Goal: Obtain resource: Obtain resource

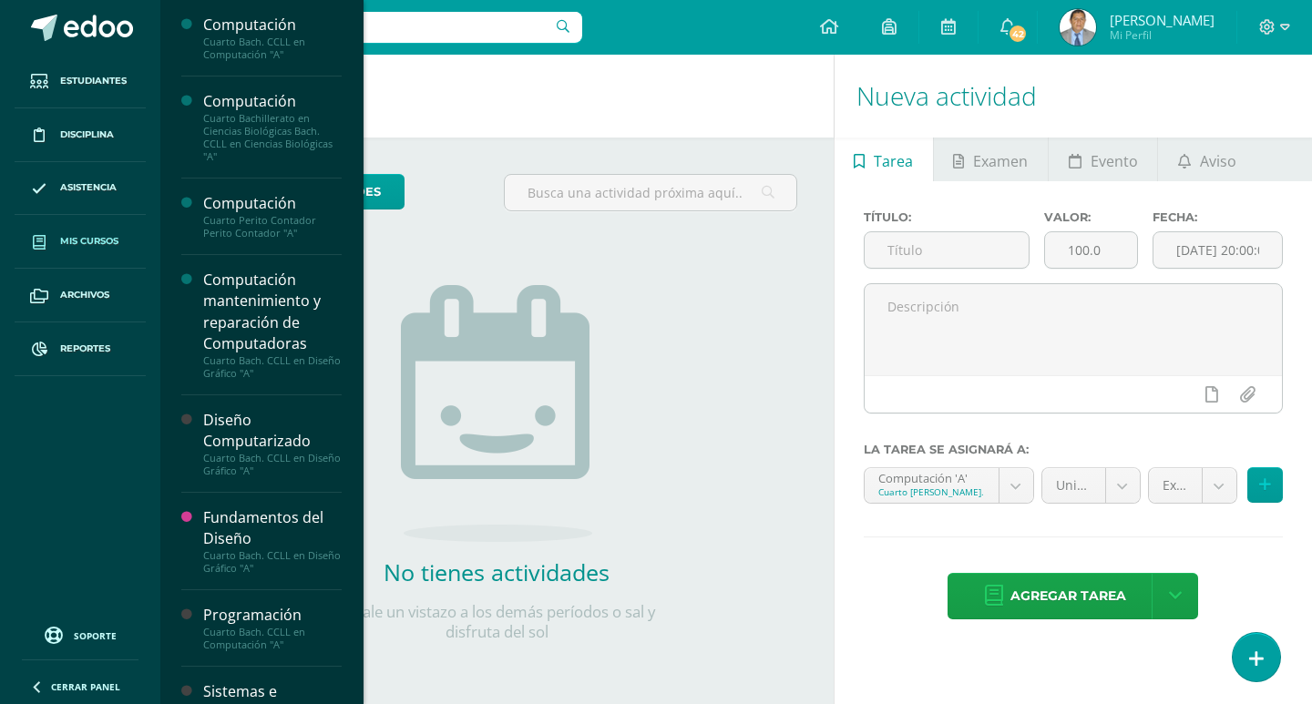
click at [72, 240] on span "Mis cursos" at bounding box center [89, 241] width 58 height 15
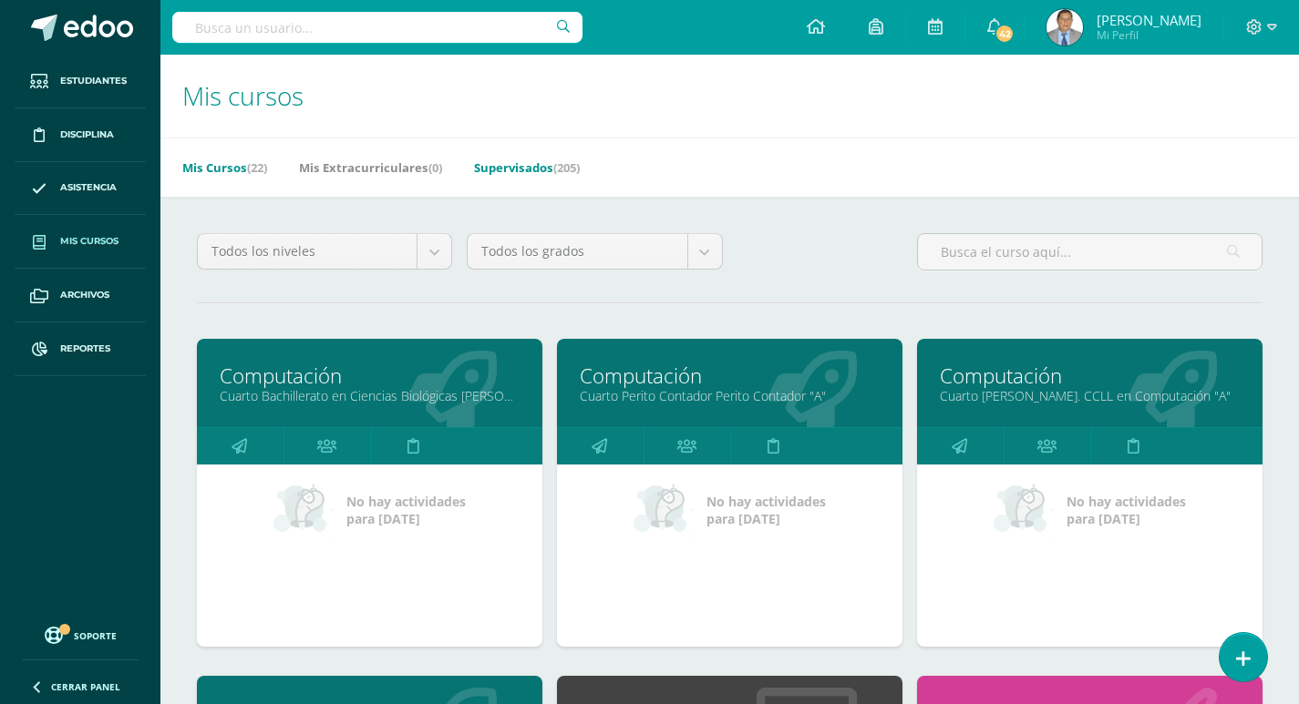
click at [533, 169] on link "Supervisados (205)" at bounding box center [527, 167] width 106 height 29
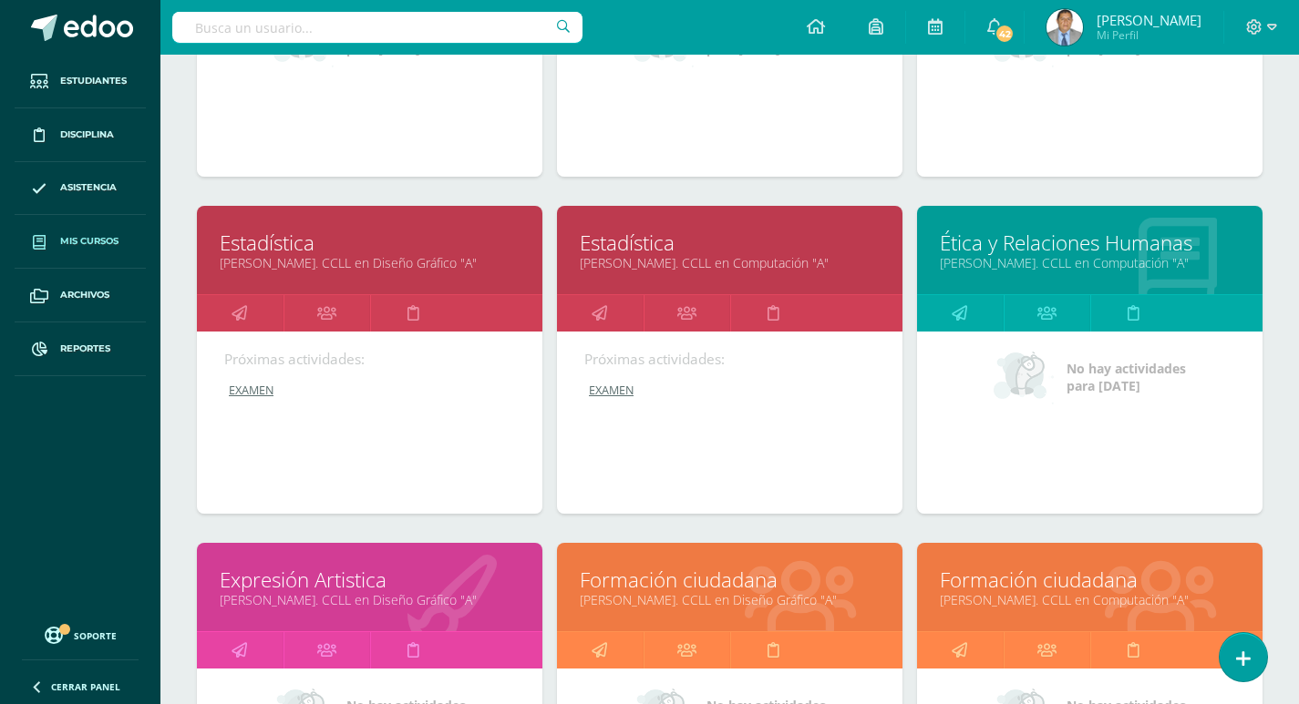
scroll to position [2501, 0]
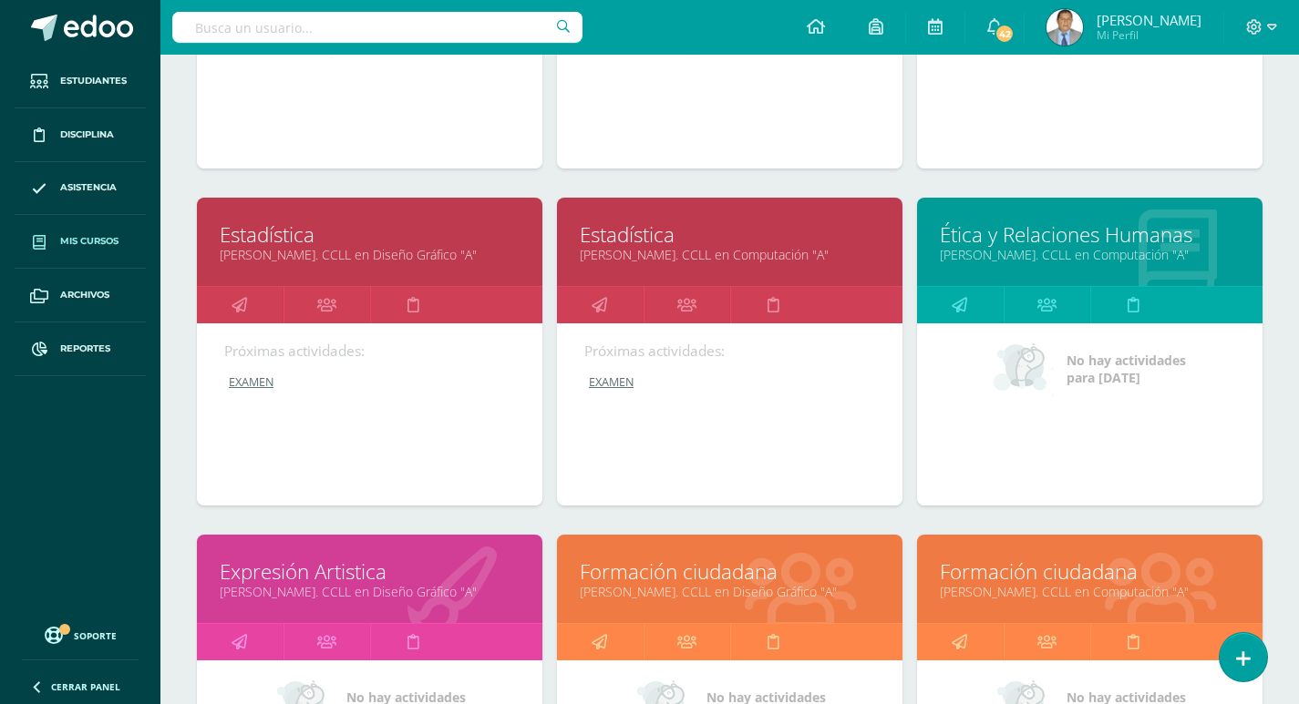
click at [617, 249] on link "Quinto Bach. CCLL en Computación "A"" at bounding box center [730, 254] width 300 height 17
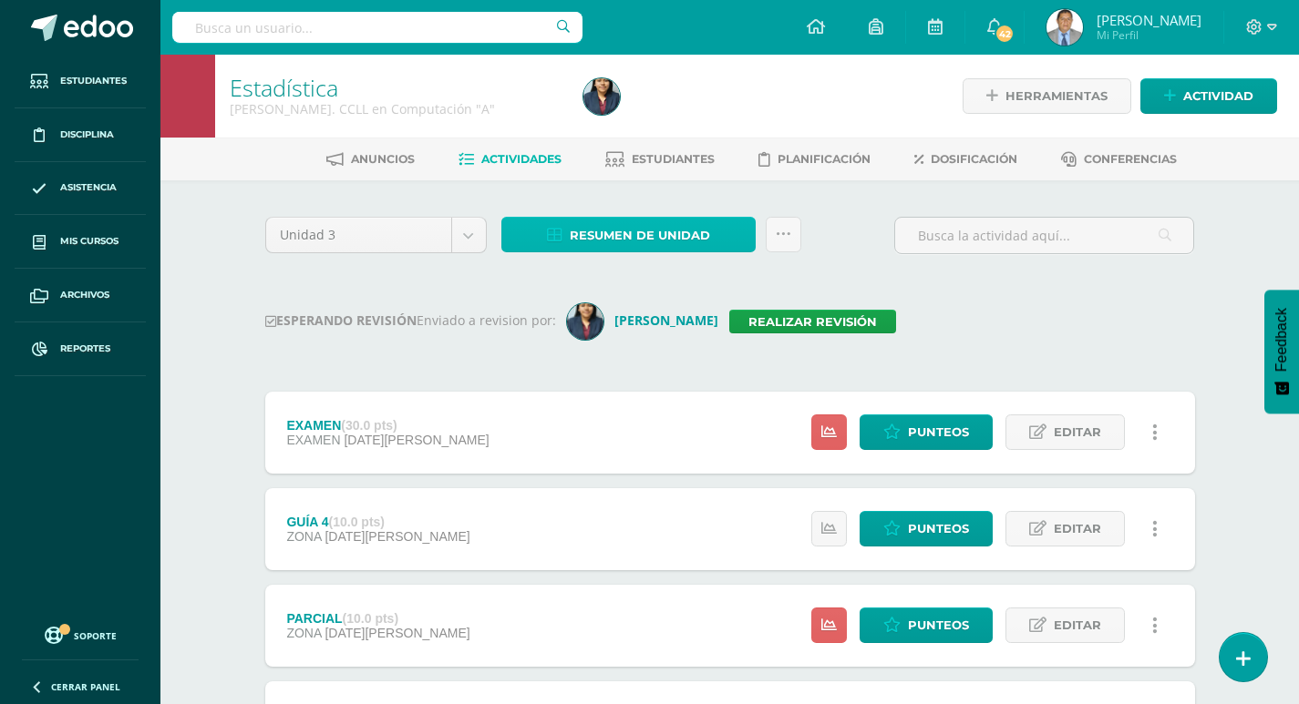
click at [648, 235] on span "Resumen de unidad" at bounding box center [640, 236] width 140 height 34
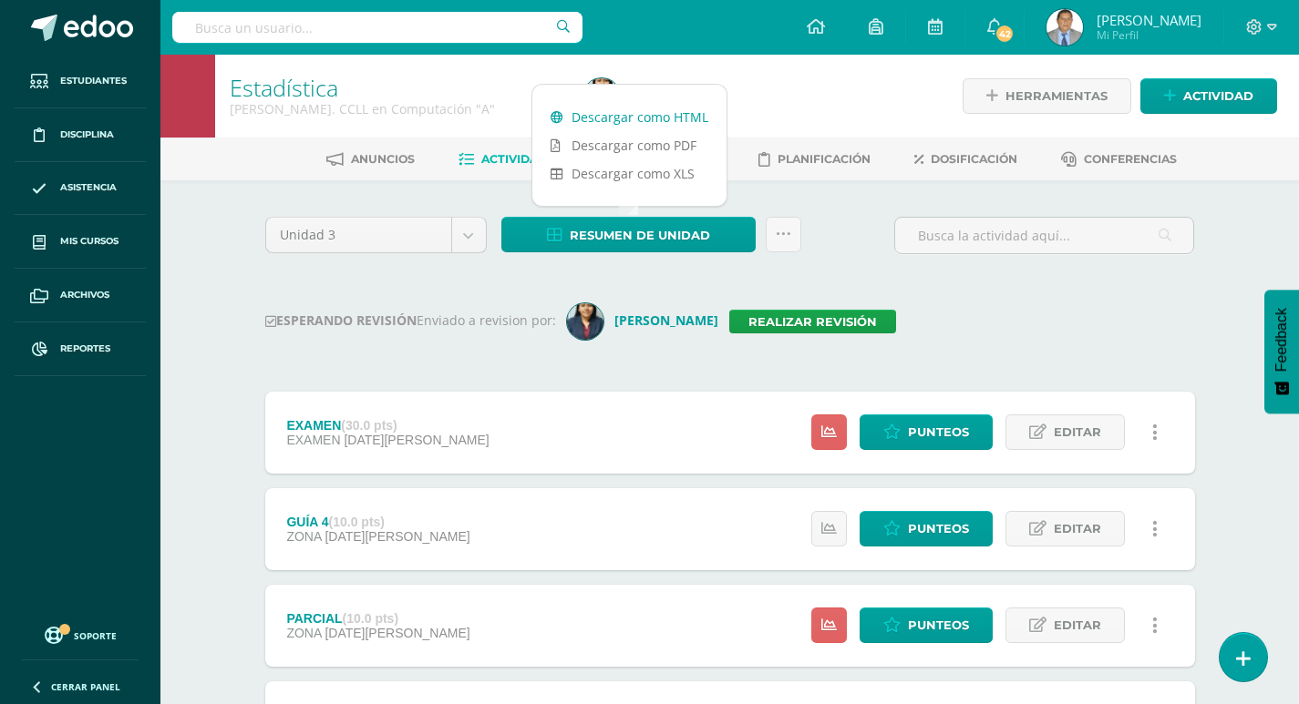
click at [621, 112] on link "Descargar como HTML" at bounding box center [629, 117] width 194 height 28
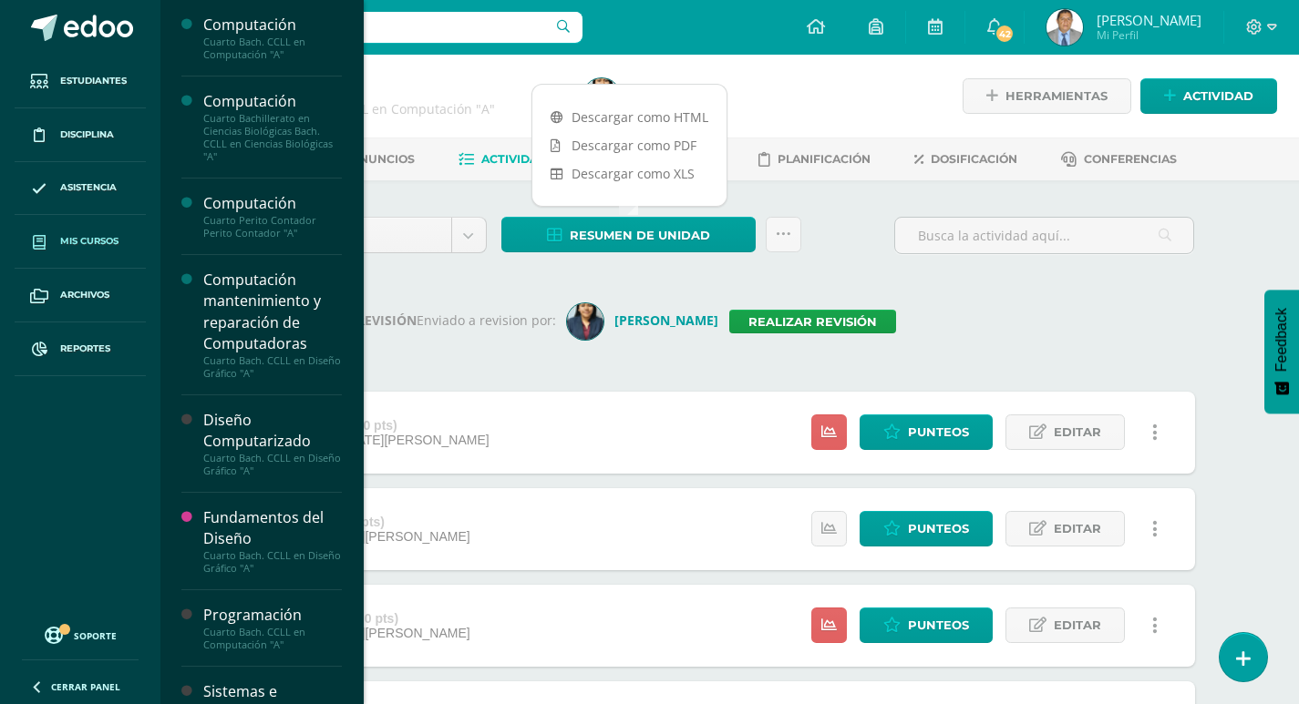
click at [81, 241] on span "Mis cursos" at bounding box center [89, 241] width 58 height 15
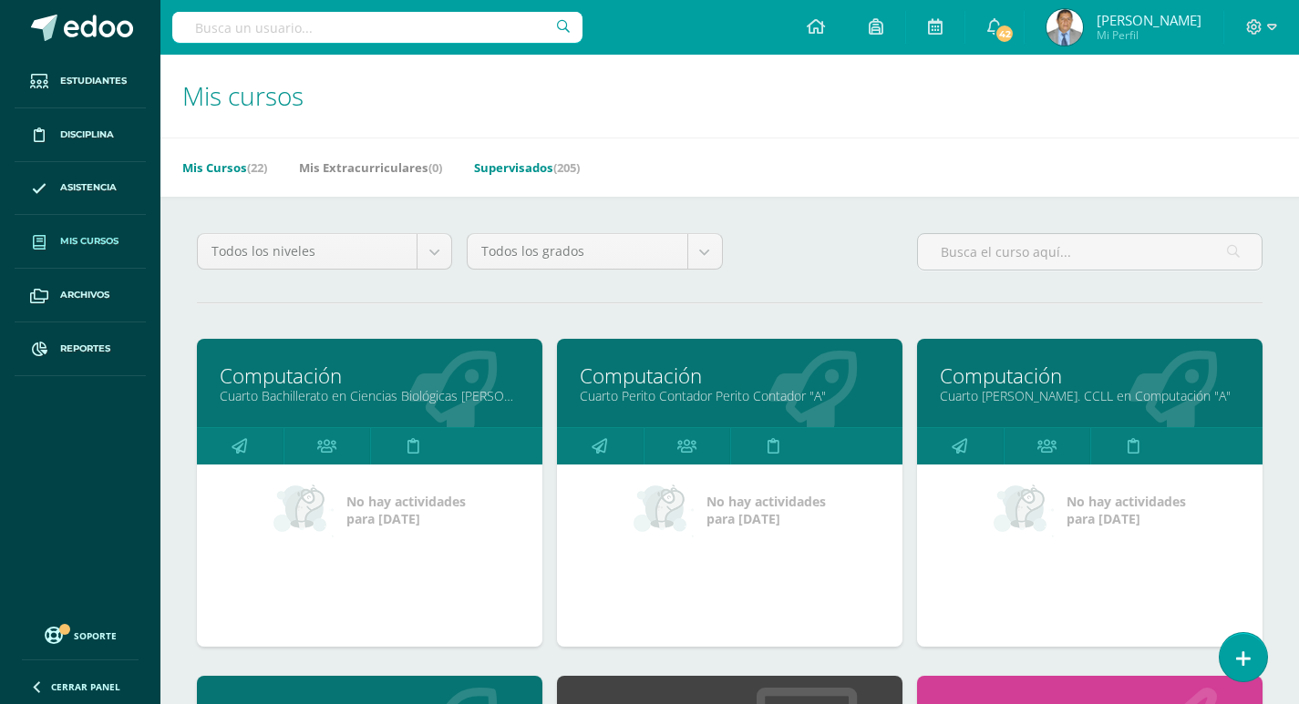
click at [550, 170] on link "Supervisados (205)" at bounding box center [527, 167] width 106 height 29
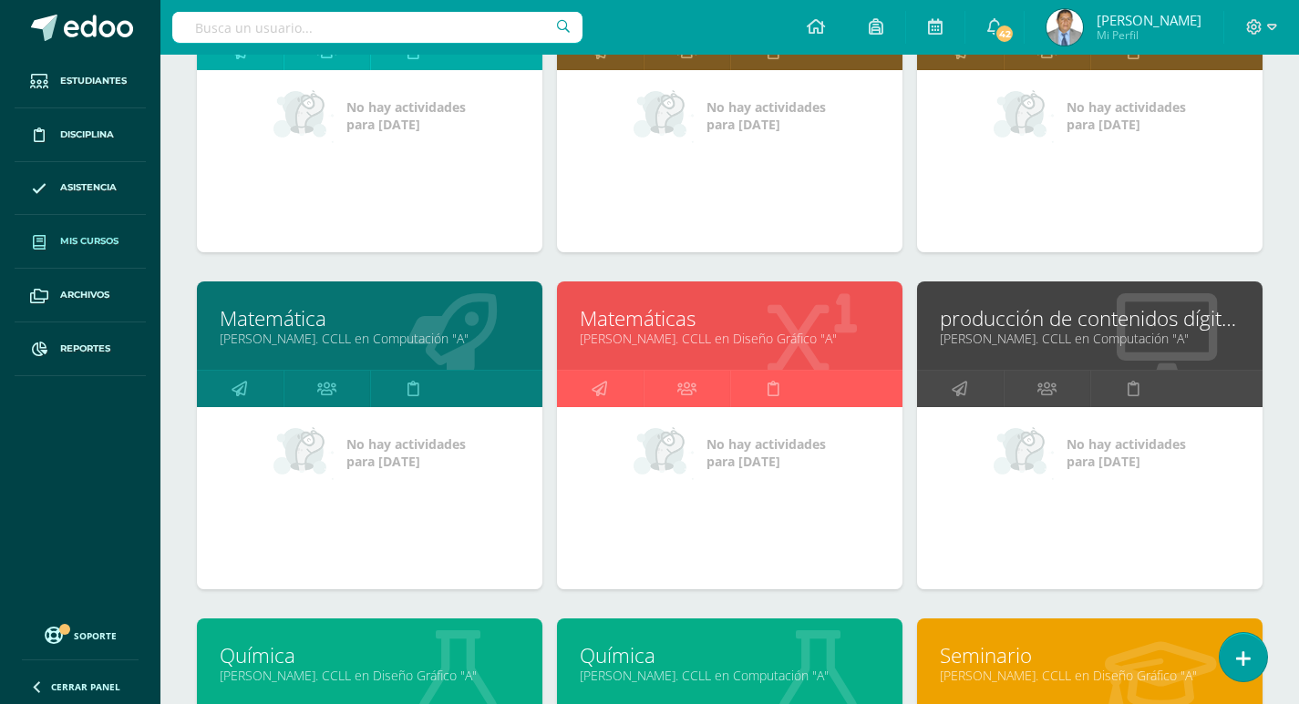
scroll to position [3768, 0]
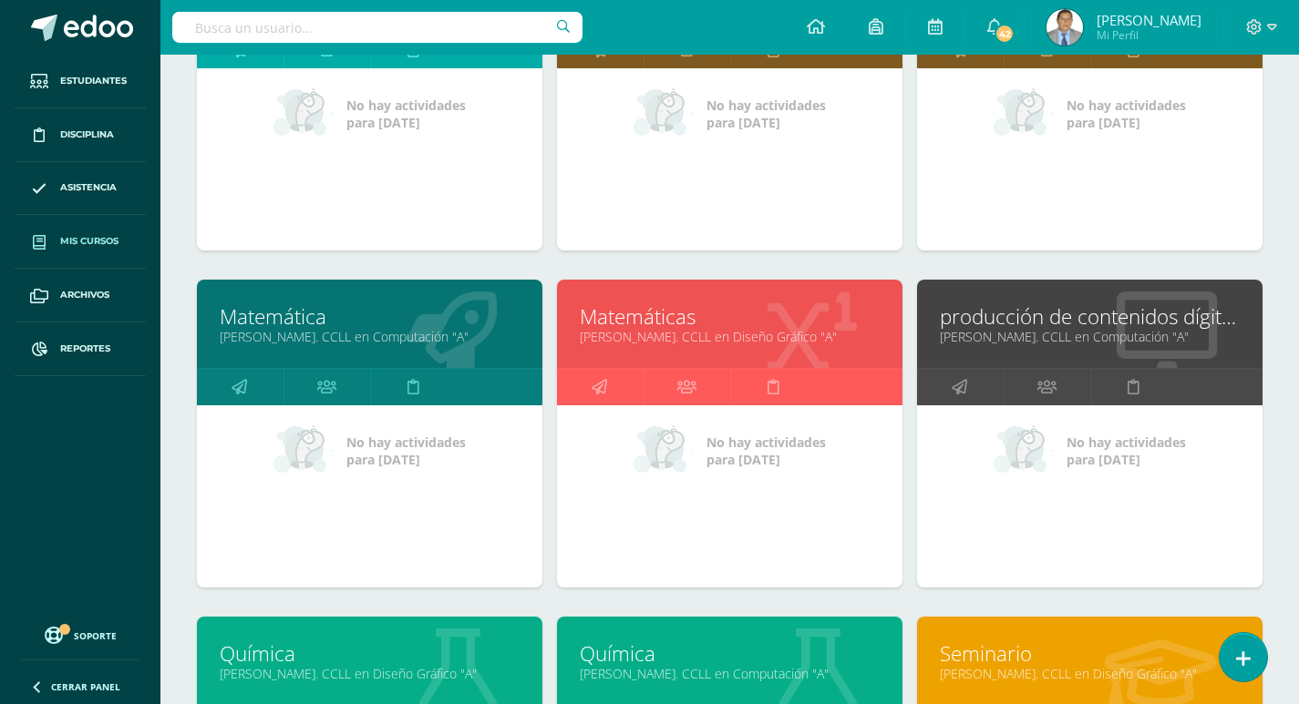
click at [327, 337] on link "[PERSON_NAME]. CCLL en Computación "A"" at bounding box center [370, 336] width 300 height 17
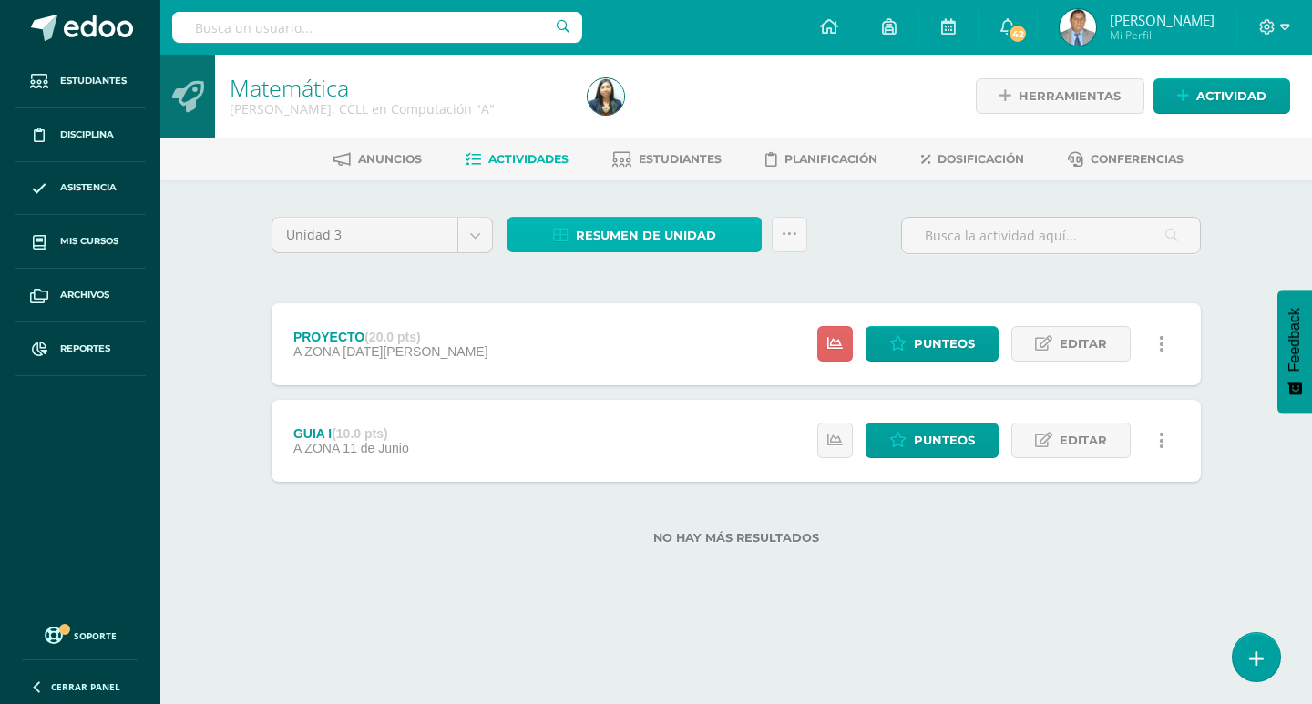
click at [642, 235] on span "Resumen de unidad" at bounding box center [646, 236] width 140 height 34
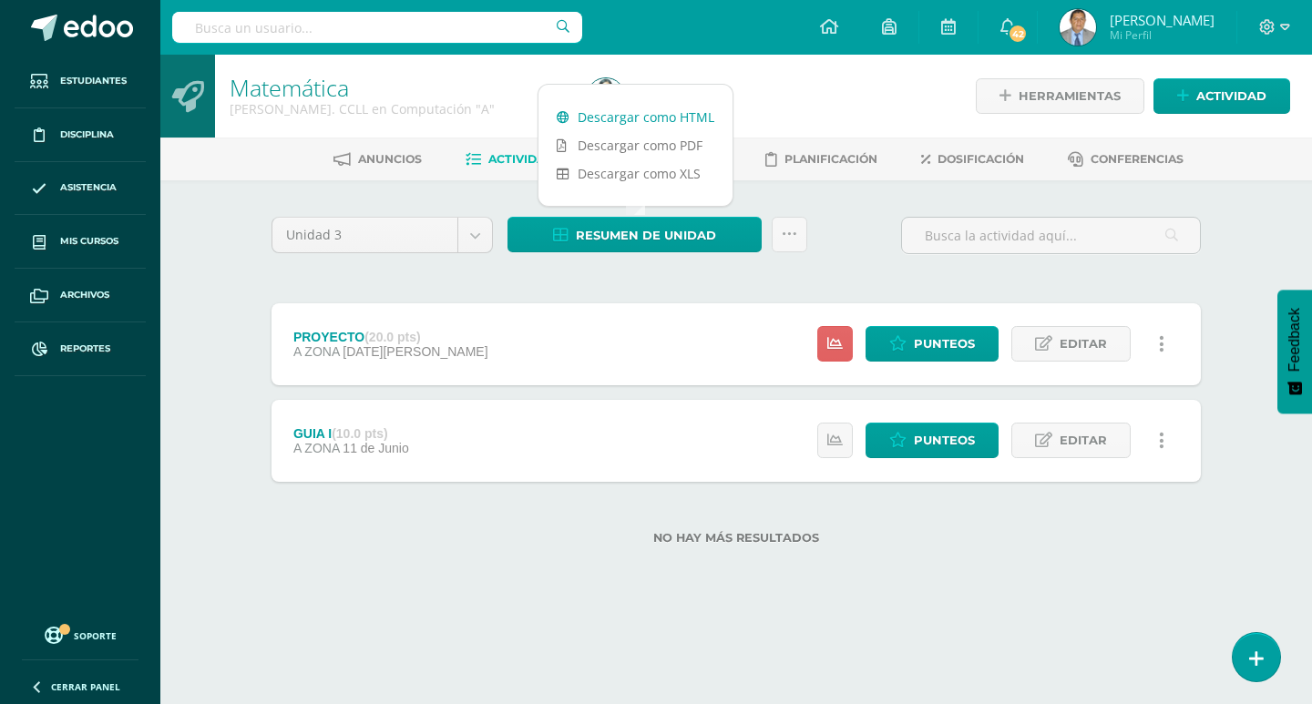
click at [641, 113] on link "Descargar como HTML" at bounding box center [636, 117] width 194 height 28
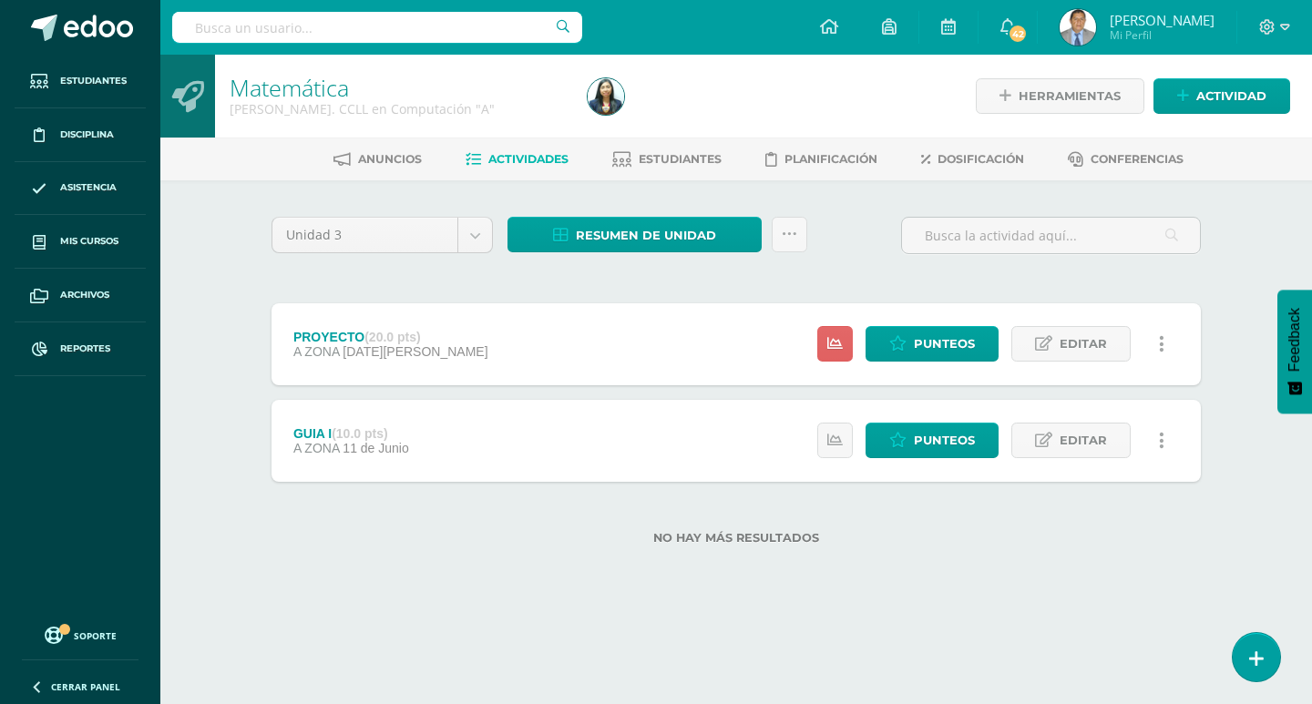
click at [201, 218] on div "Matemática [PERSON_NAME]. CCLL en Computación "A" Herramientas Detalle de asist…" at bounding box center [736, 329] width 1152 height 549
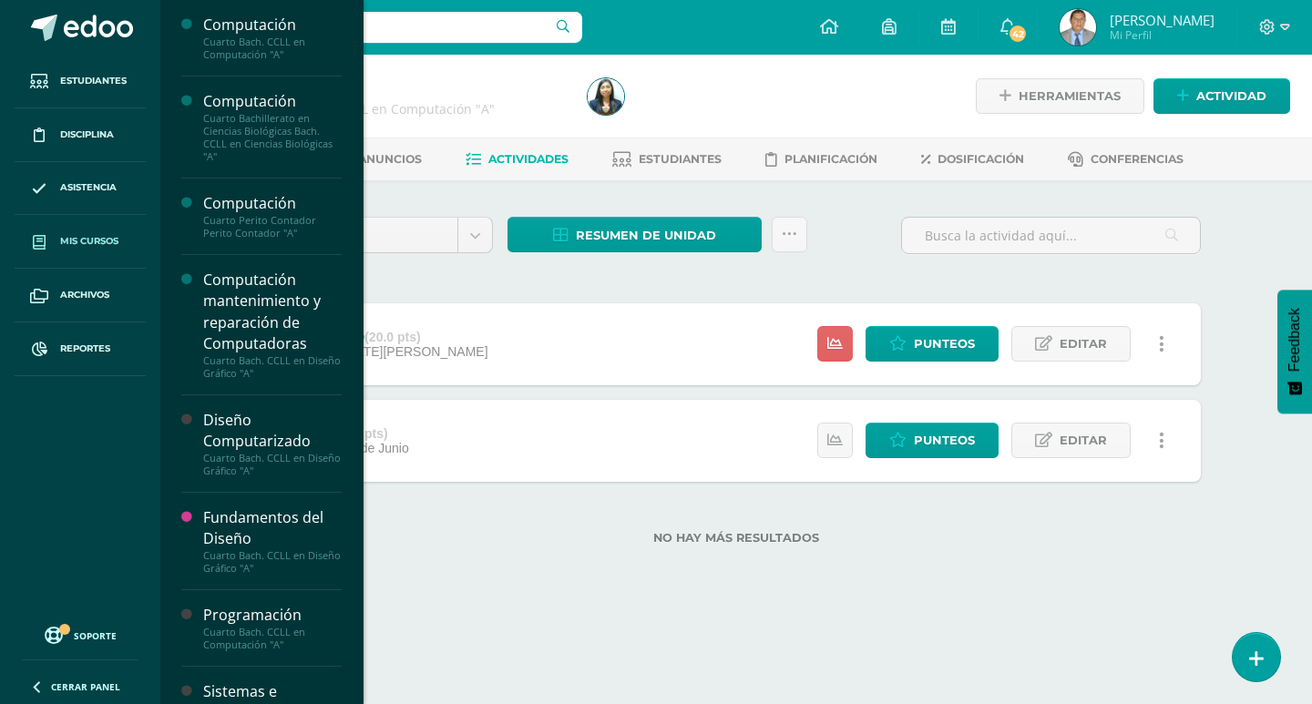
click at [87, 231] on link "Mis cursos" at bounding box center [80, 242] width 131 height 54
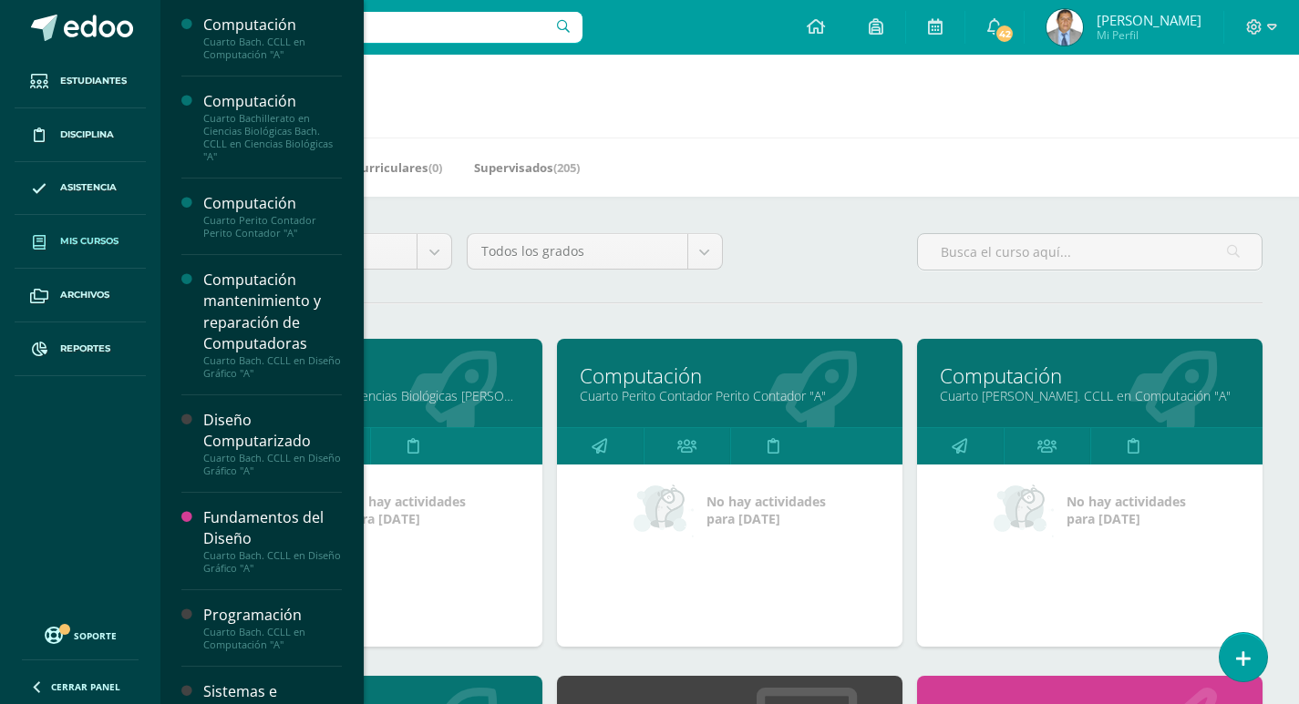
click at [98, 242] on span "Mis cursos" at bounding box center [89, 241] width 58 height 15
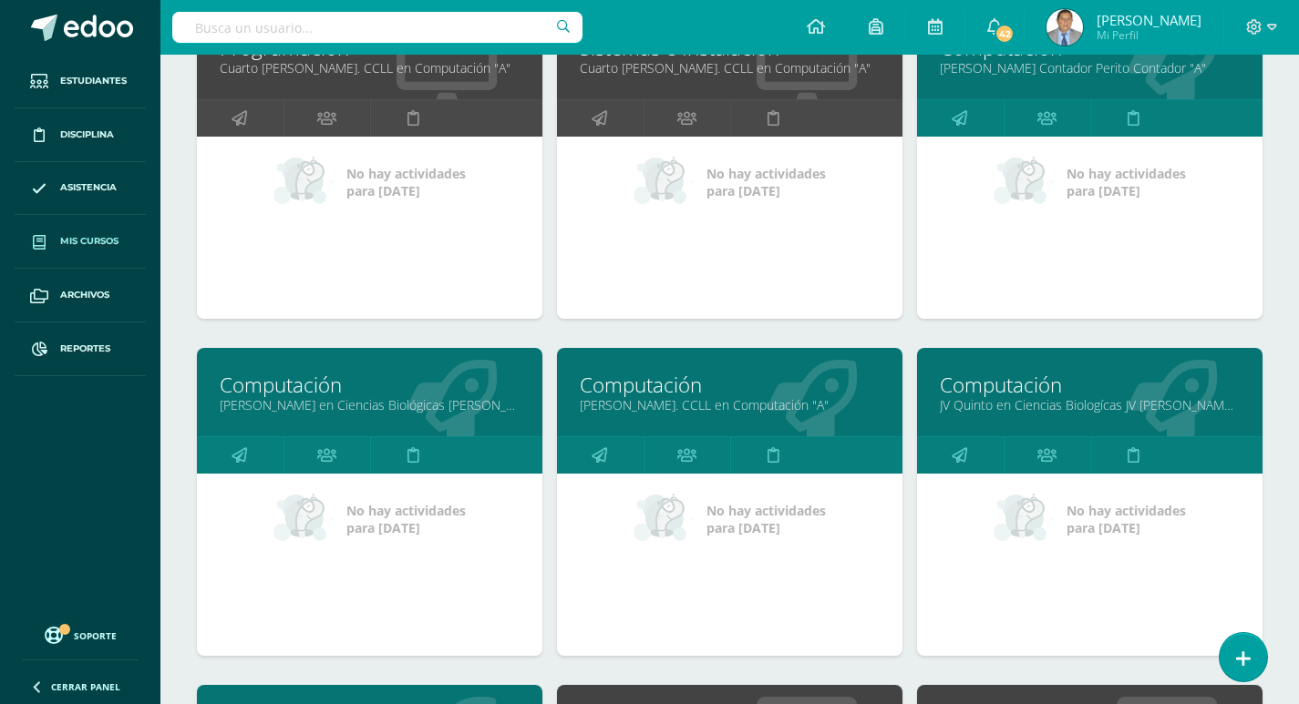
scroll to position [1276, 0]
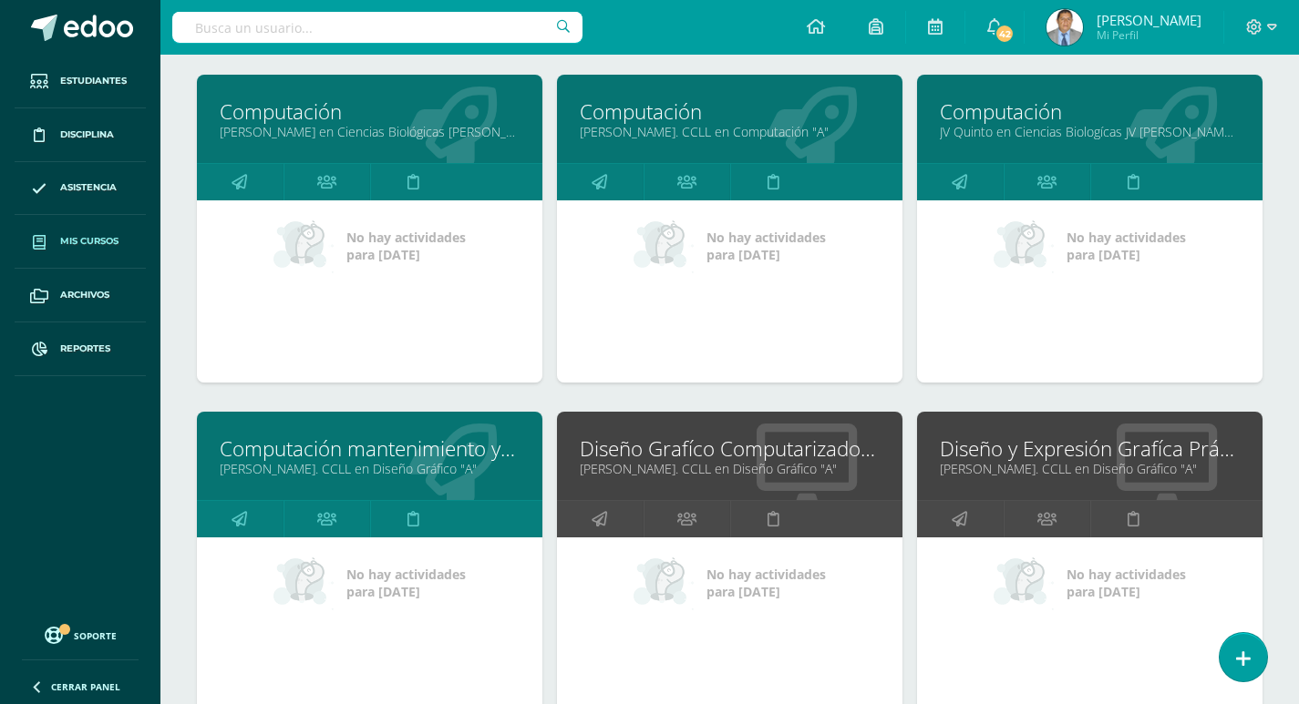
click at [370, 461] on link "Quinto Bach. CCLL en Diseño Gráfico "A"" at bounding box center [370, 468] width 300 height 17
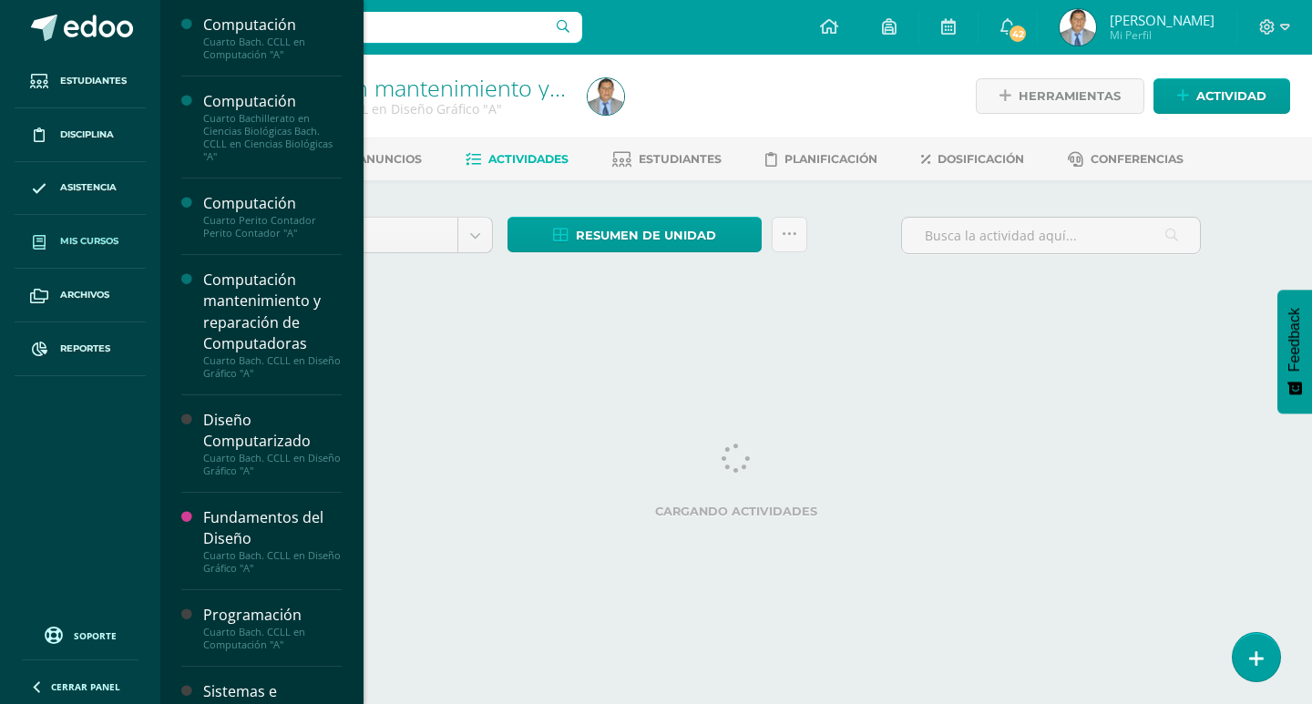
click at [90, 241] on span "Mis cursos" at bounding box center [89, 241] width 58 height 15
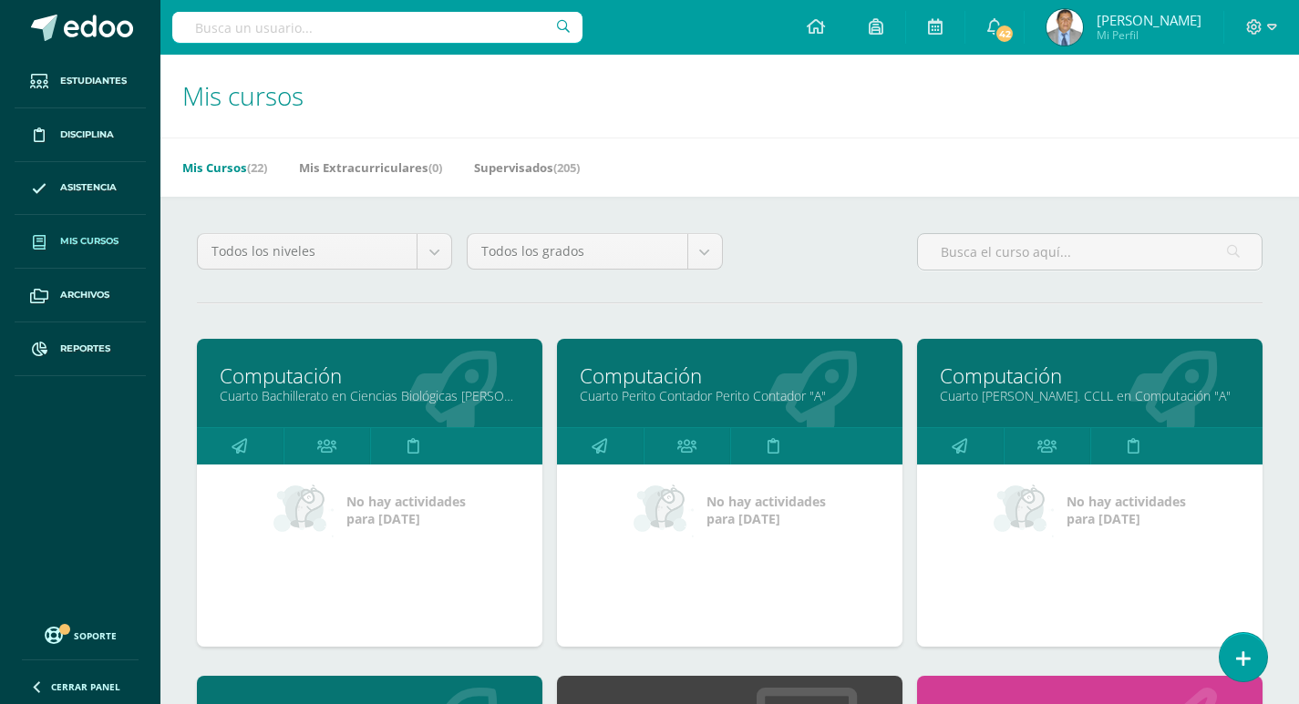
click at [323, 395] on link "Cuarto Bachillerato en Ciencias Biológicas [PERSON_NAME]. CCLL en Ciencias Biol…" at bounding box center [370, 395] width 300 height 17
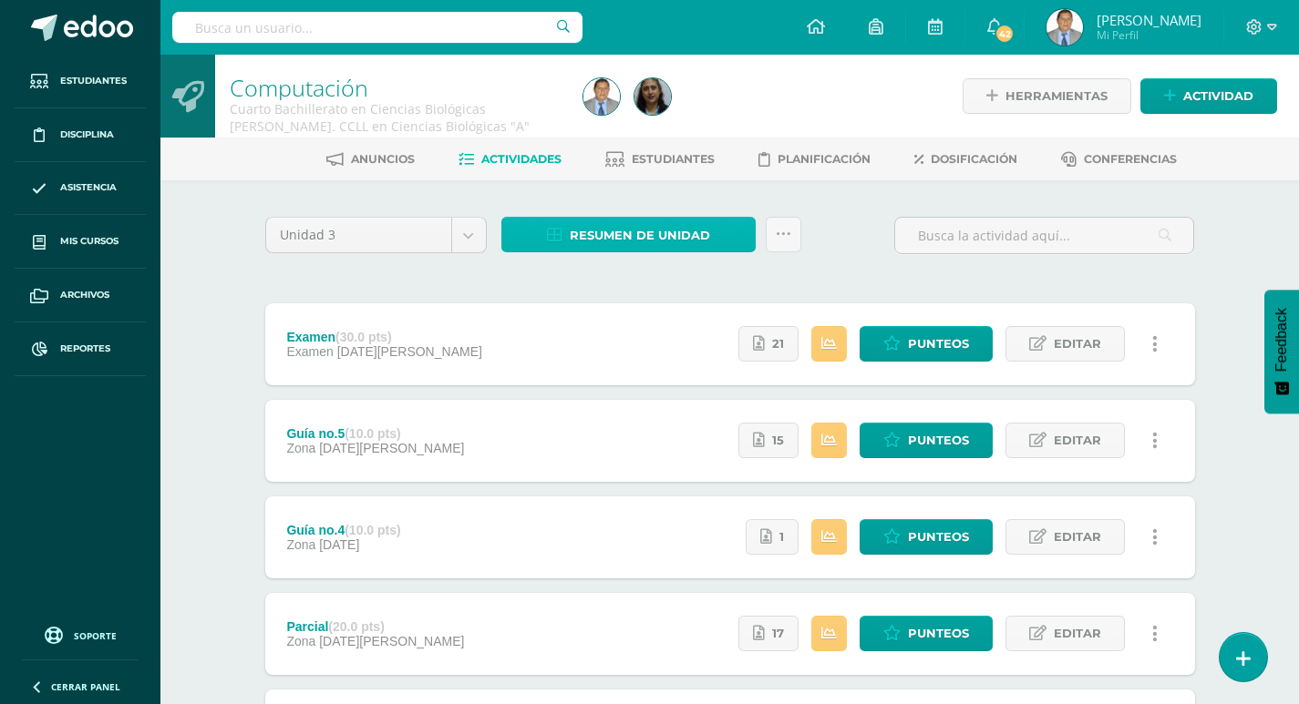
click at [647, 237] on span "Resumen de unidad" at bounding box center [640, 236] width 140 height 34
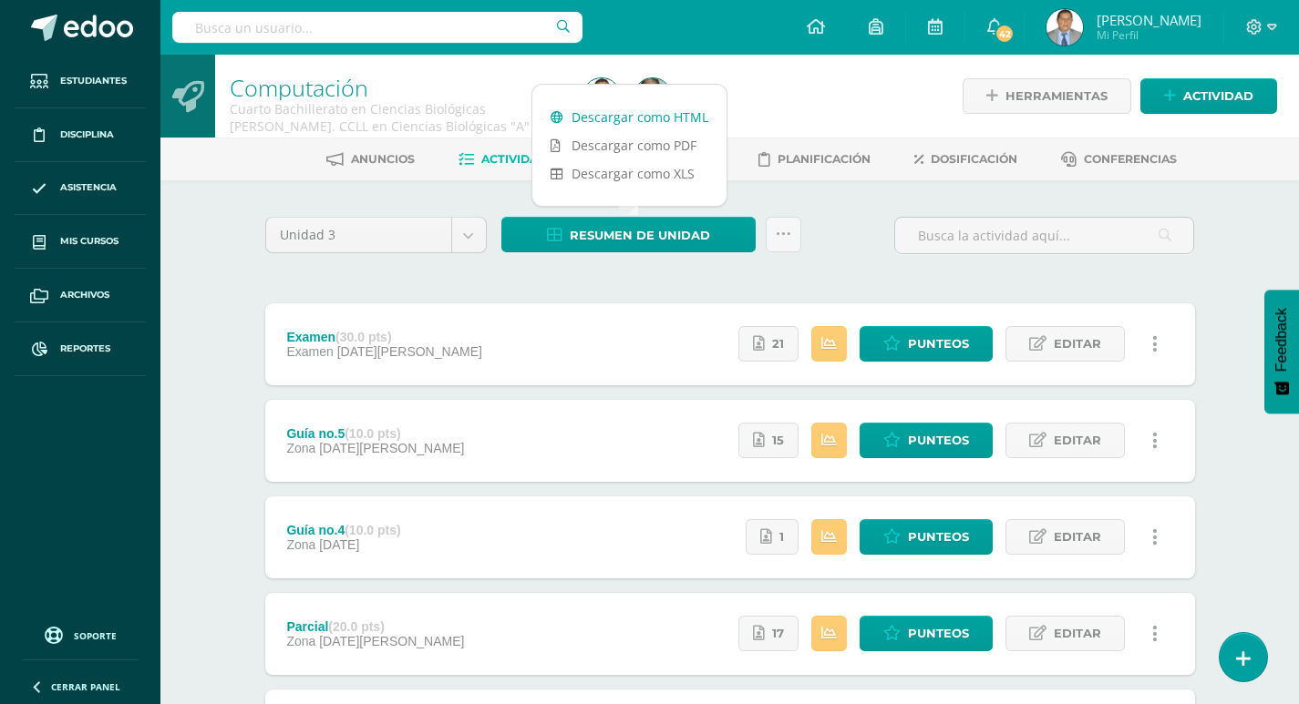
click at [619, 109] on link "Descargar como HTML" at bounding box center [629, 117] width 194 height 28
click at [231, 252] on div "Unidad 3 Unidad 1 Unidad 2 Unidad 3 Unidad 4 Resumen de unidad Subir actividade…" at bounding box center [730, 633] width 1002 height 906
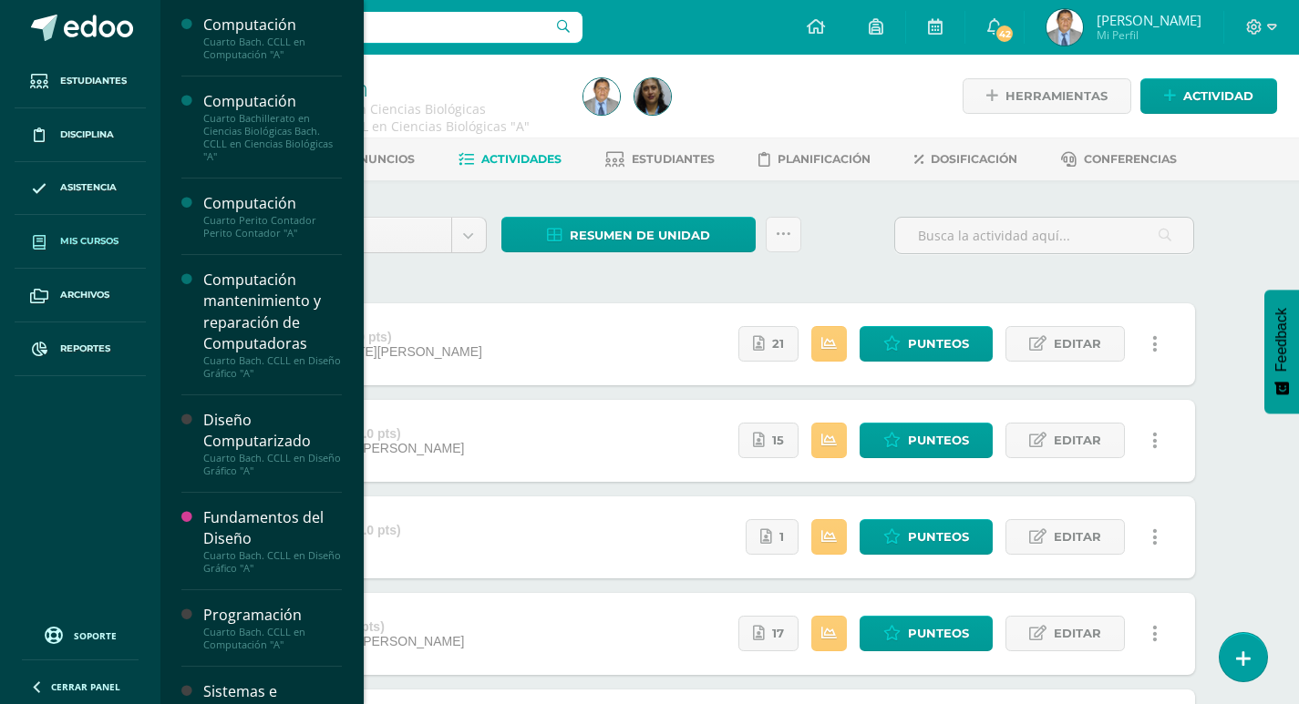
click at [98, 230] on link "Mis cursos" at bounding box center [80, 242] width 131 height 54
